Goal: Task Accomplishment & Management: Manage account settings

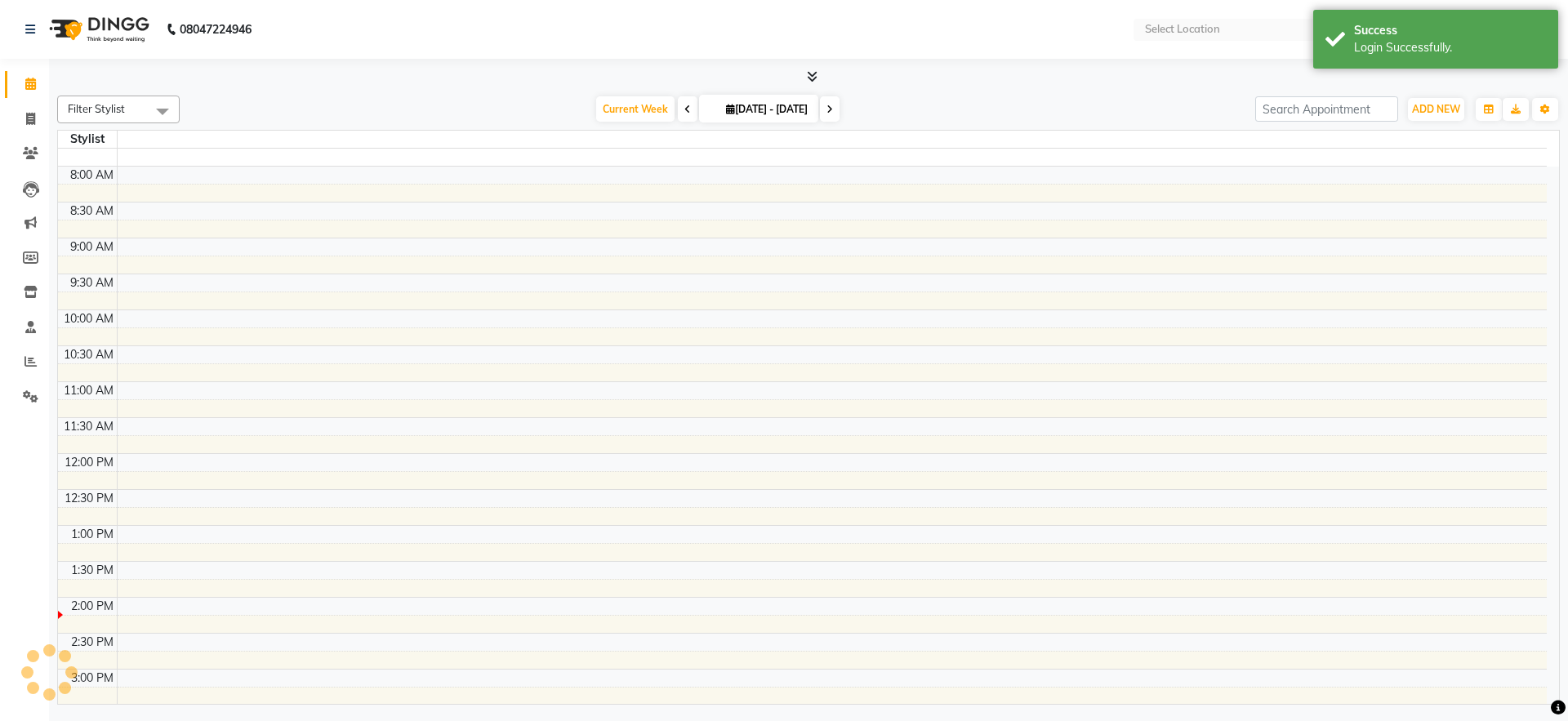
select select "en"
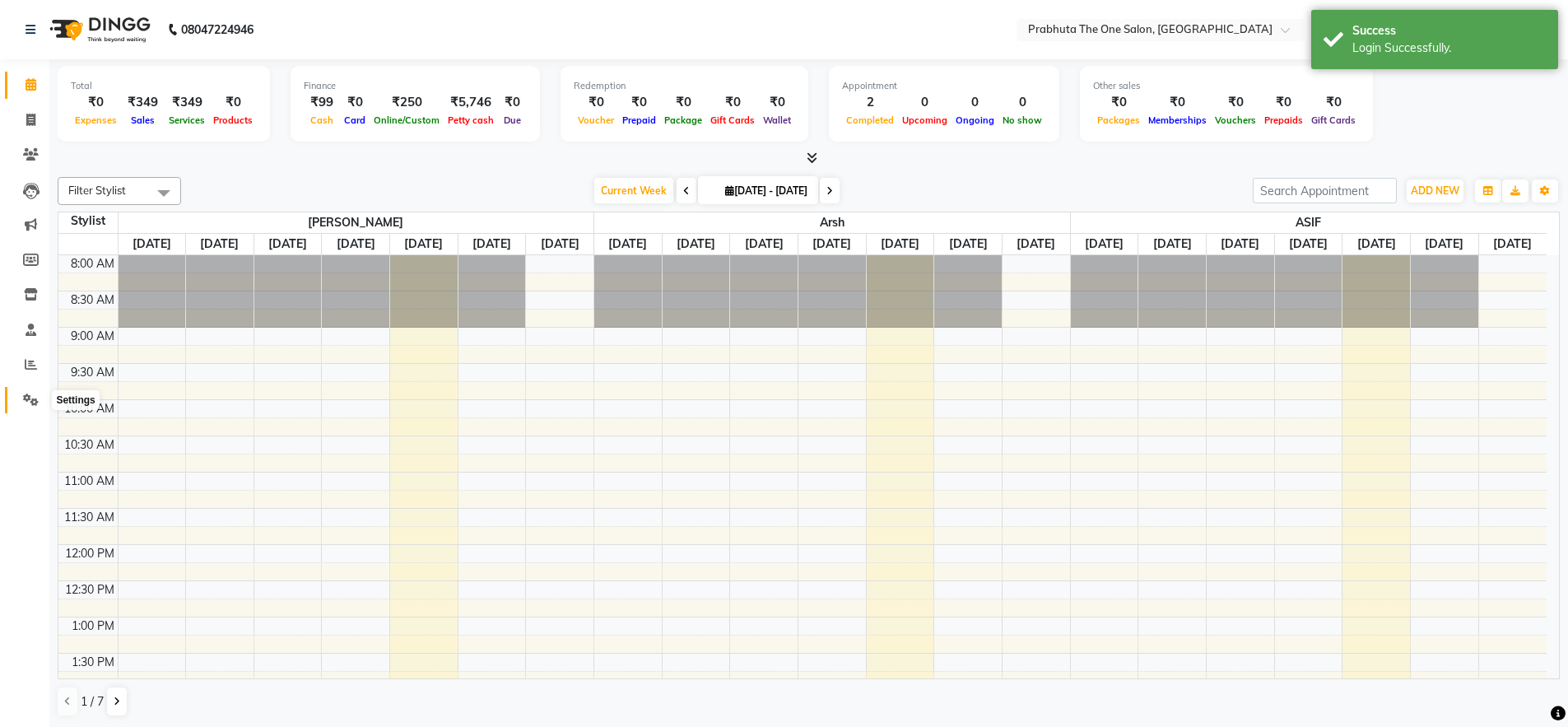
click at [23, 397] on icon at bounding box center [31, 399] width 16 height 13
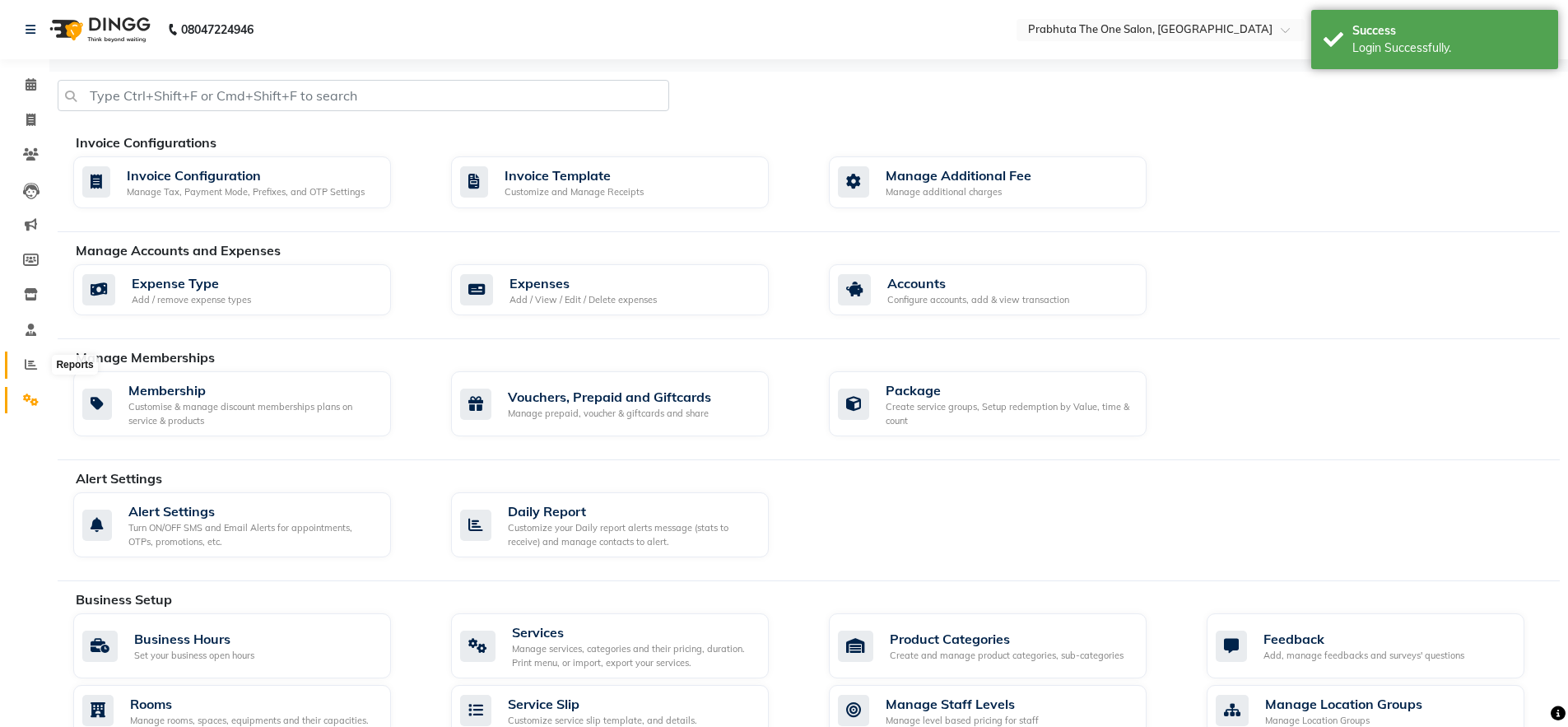
click at [28, 360] on icon at bounding box center [31, 364] width 13 height 13
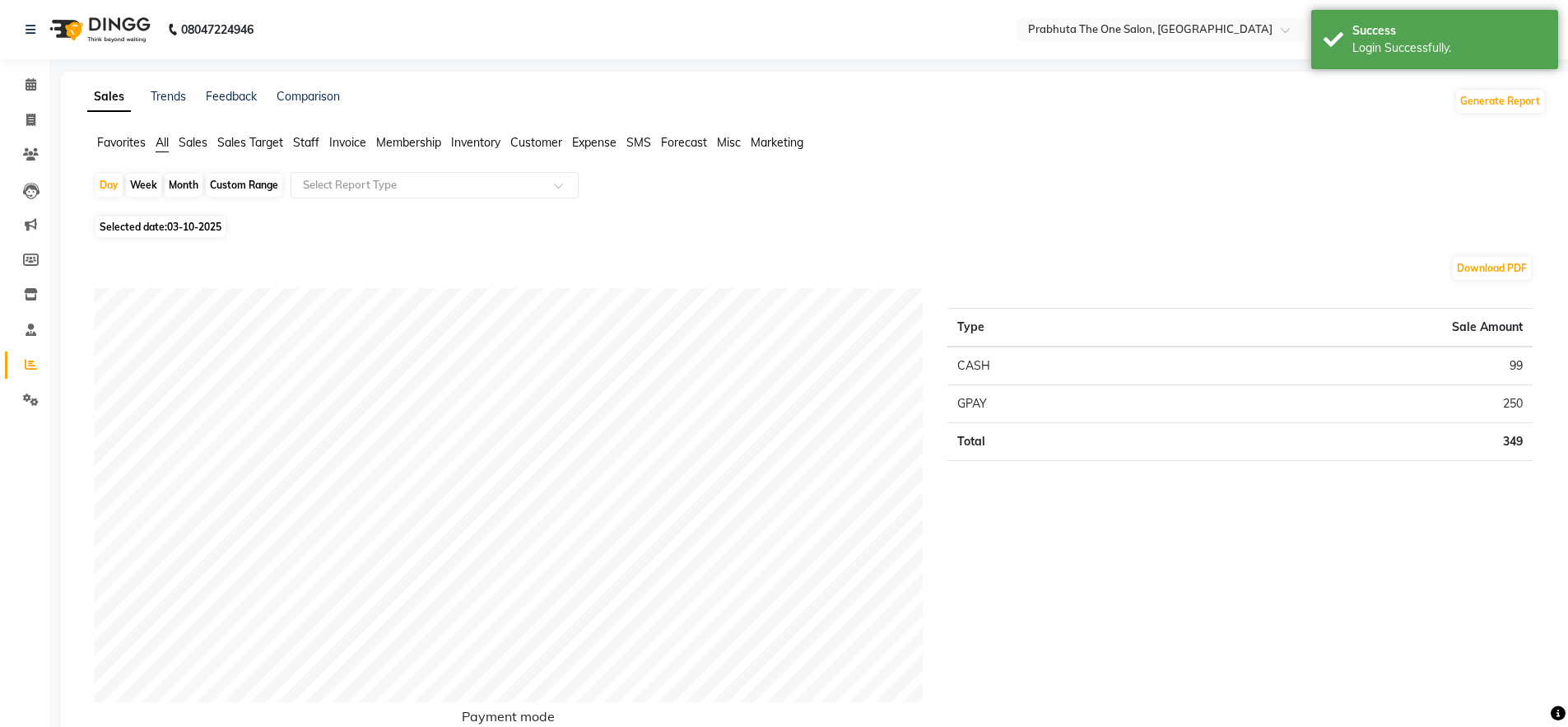
click at [177, 192] on div "Month" at bounding box center [183, 184] width 37 height 23
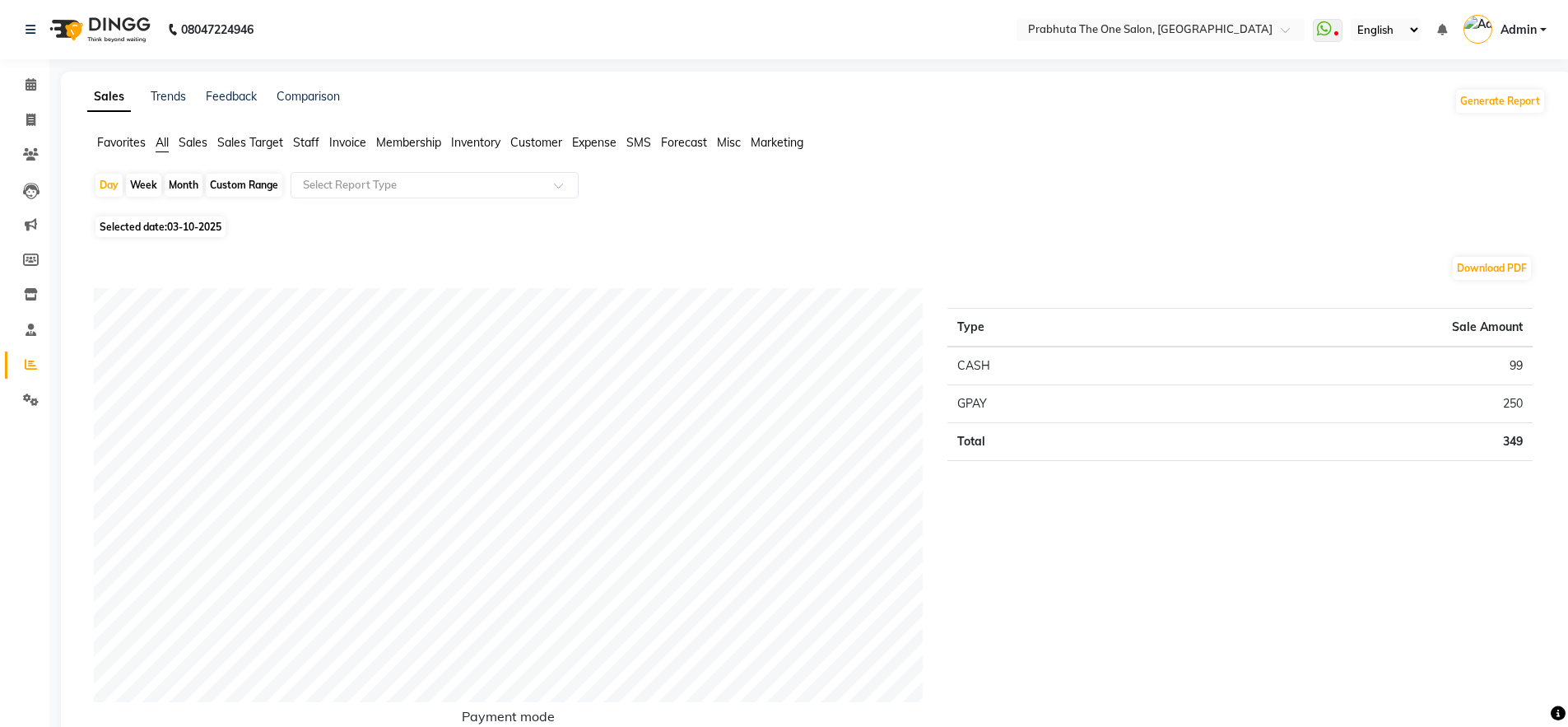
select select "10"
select select "2025"
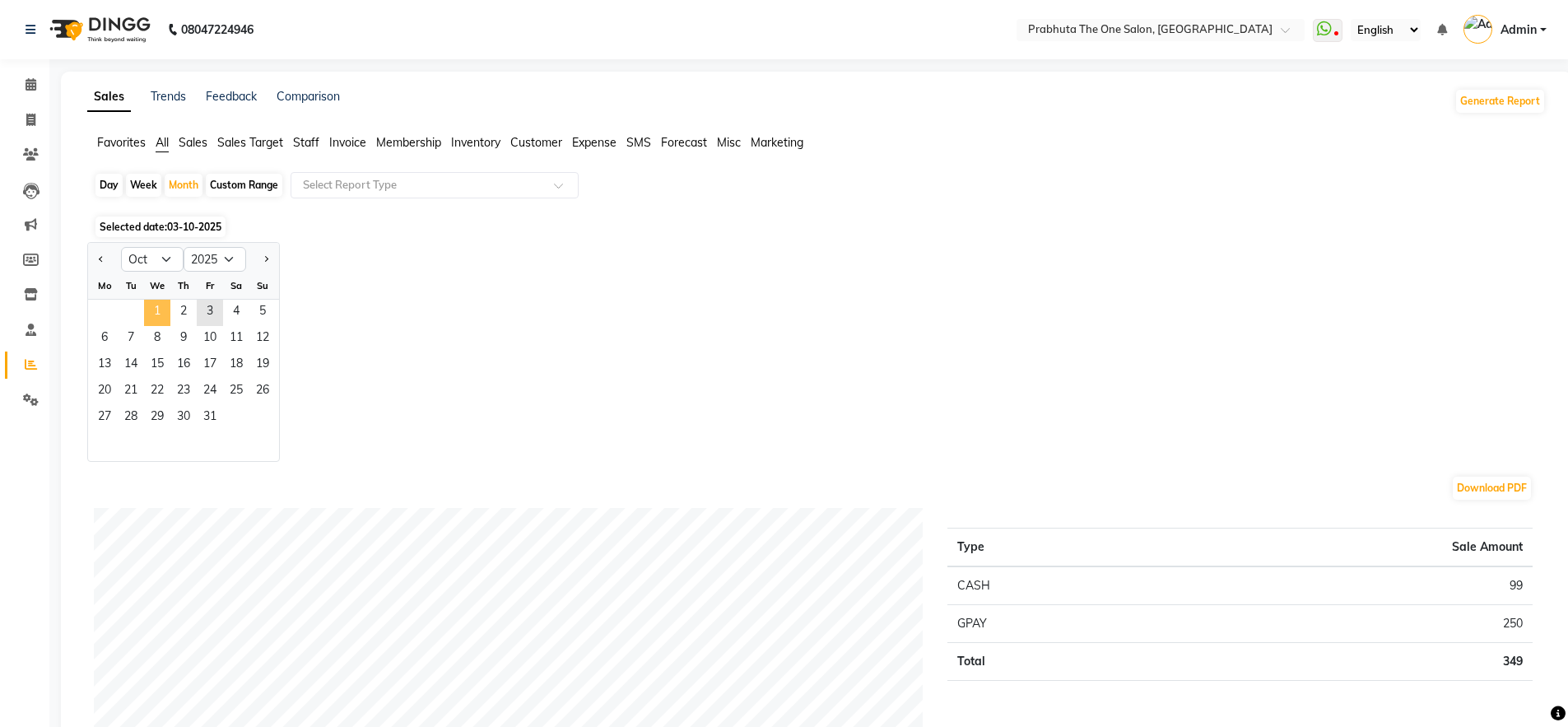
click at [152, 312] on span "1" at bounding box center [157, 312] width 27 height 27
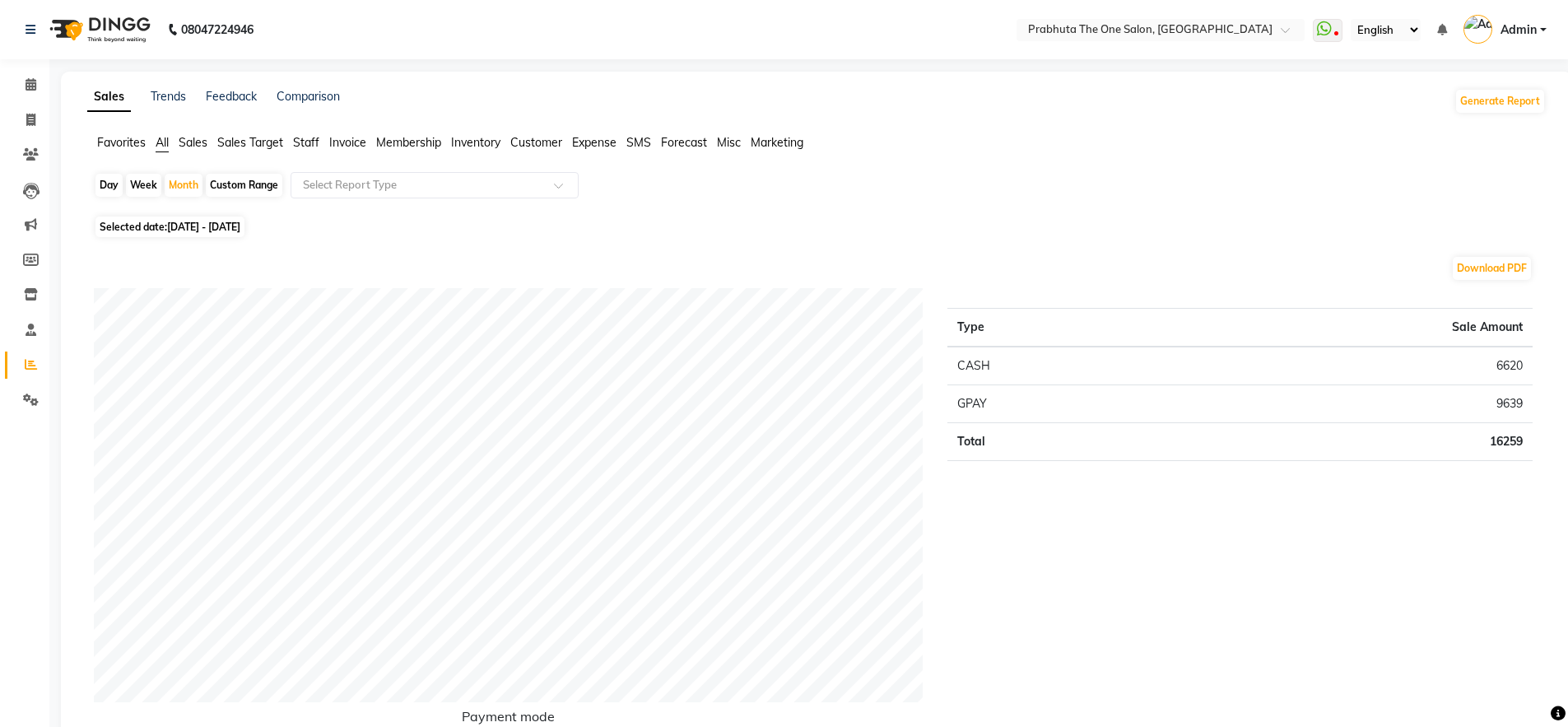
click at [1545, 33] on link "Admin" at bounding box center [1505, 31] width 83 height 28
click at [1505, 127] on link "Sign out" at bounding box center [1462, 118] width 151 height 26
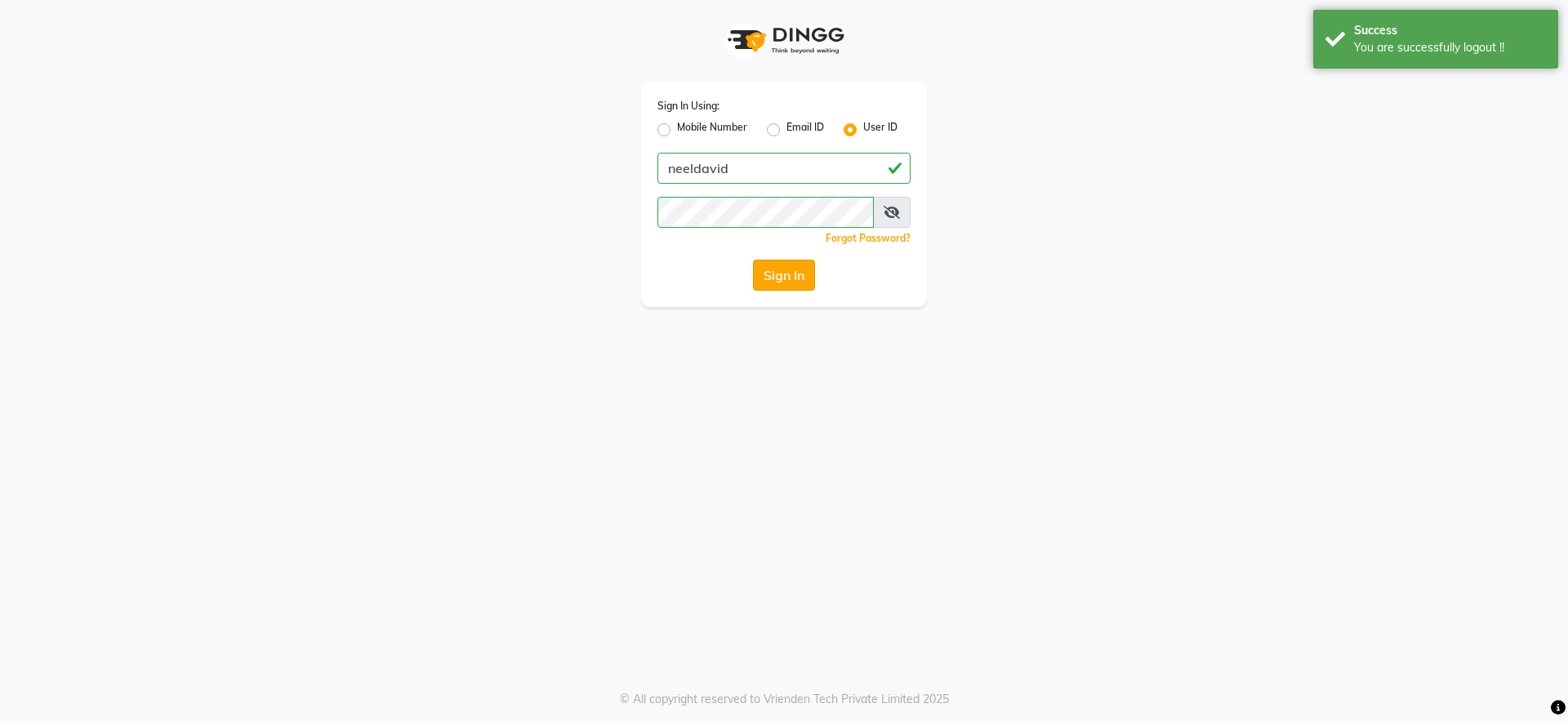
click at [812, 282] on button "Sign In" at bounding box center [783, 276] width 62 height 31
